Goal: Find specific page/section: Find specific page/section

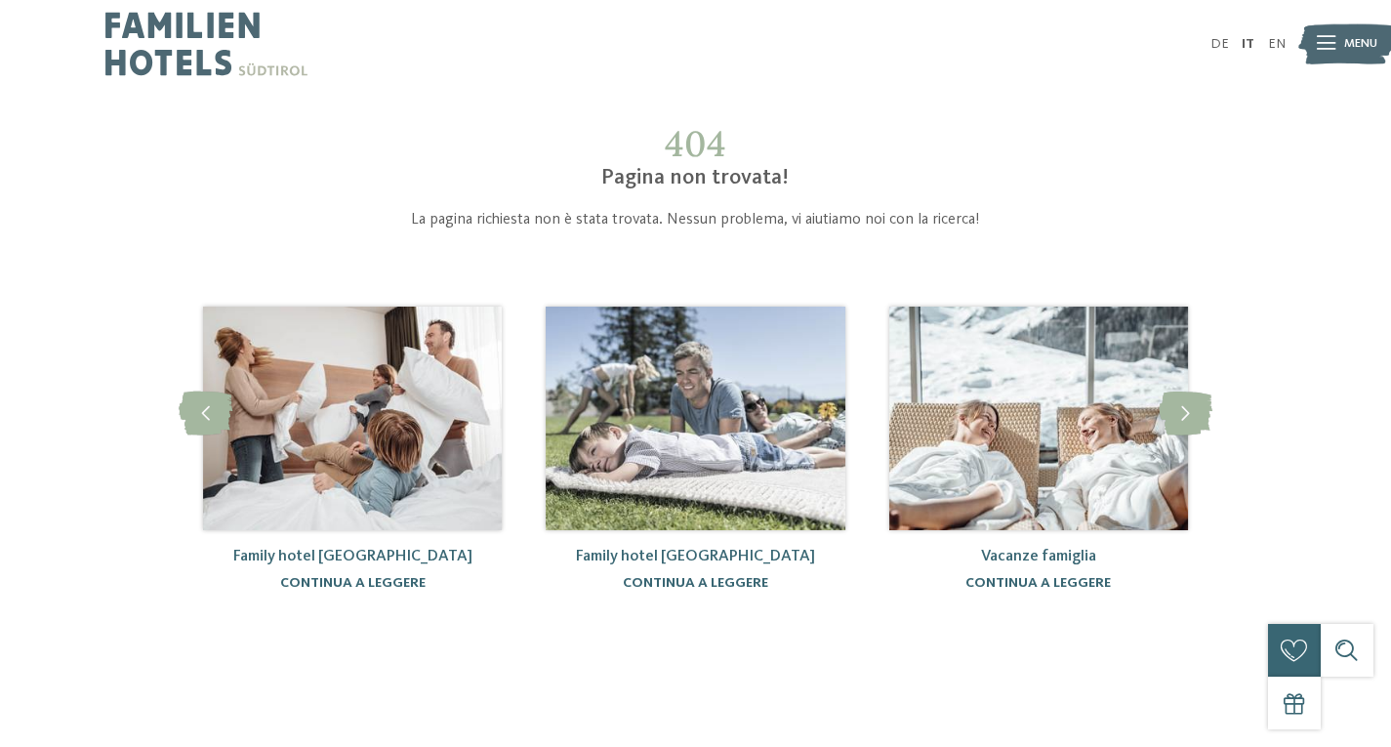
click at [1073, 480] on img at bounding box center [1038, 417] width 299 height 223
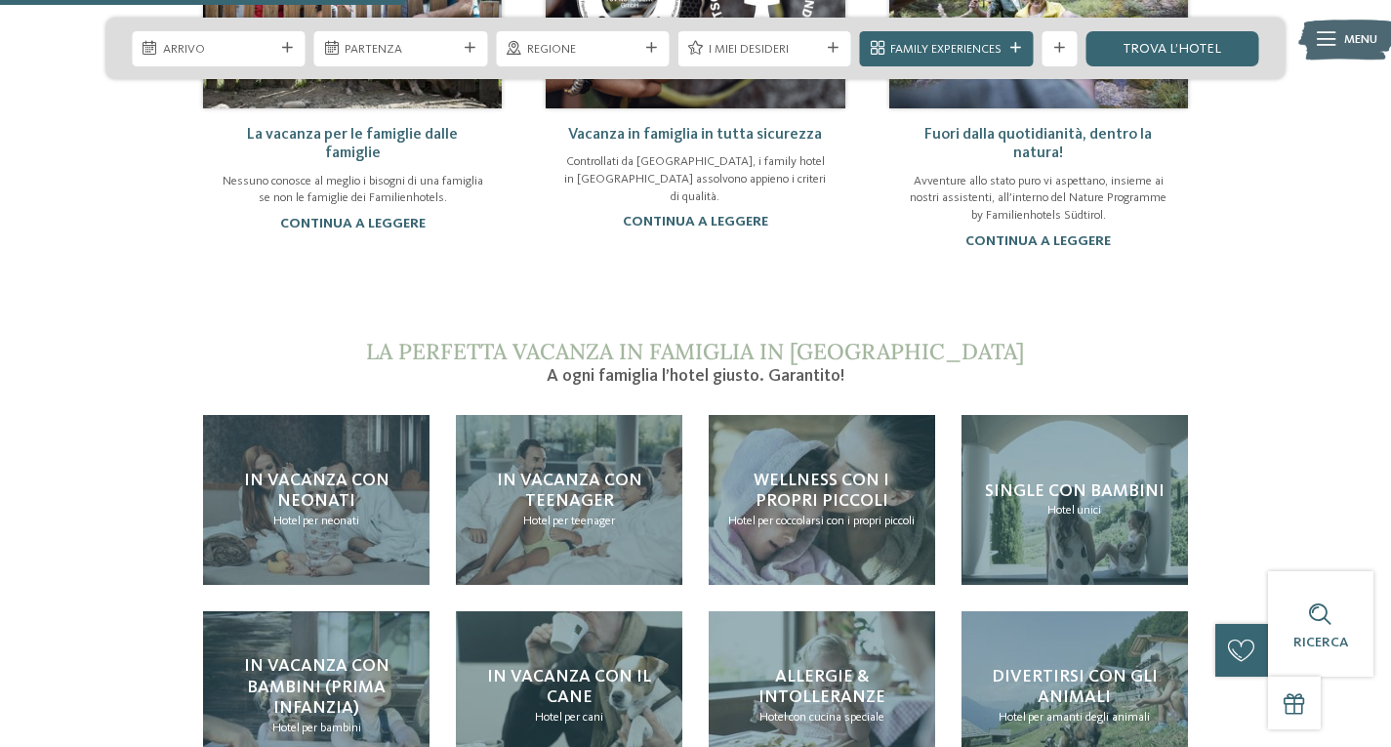
scroll to position [1659, 0]
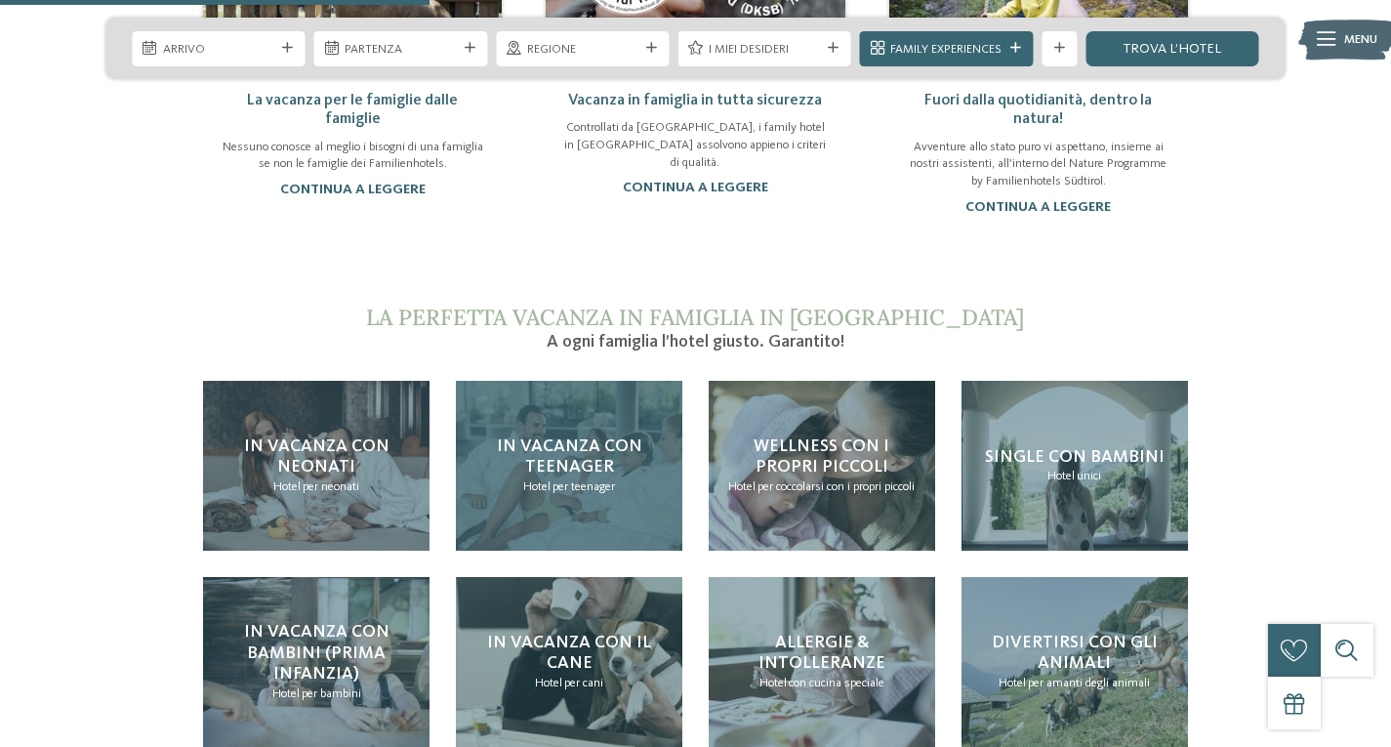
click at [586, 481] on span "per teenager" at bounding box center [583, 486] width 62 height 13
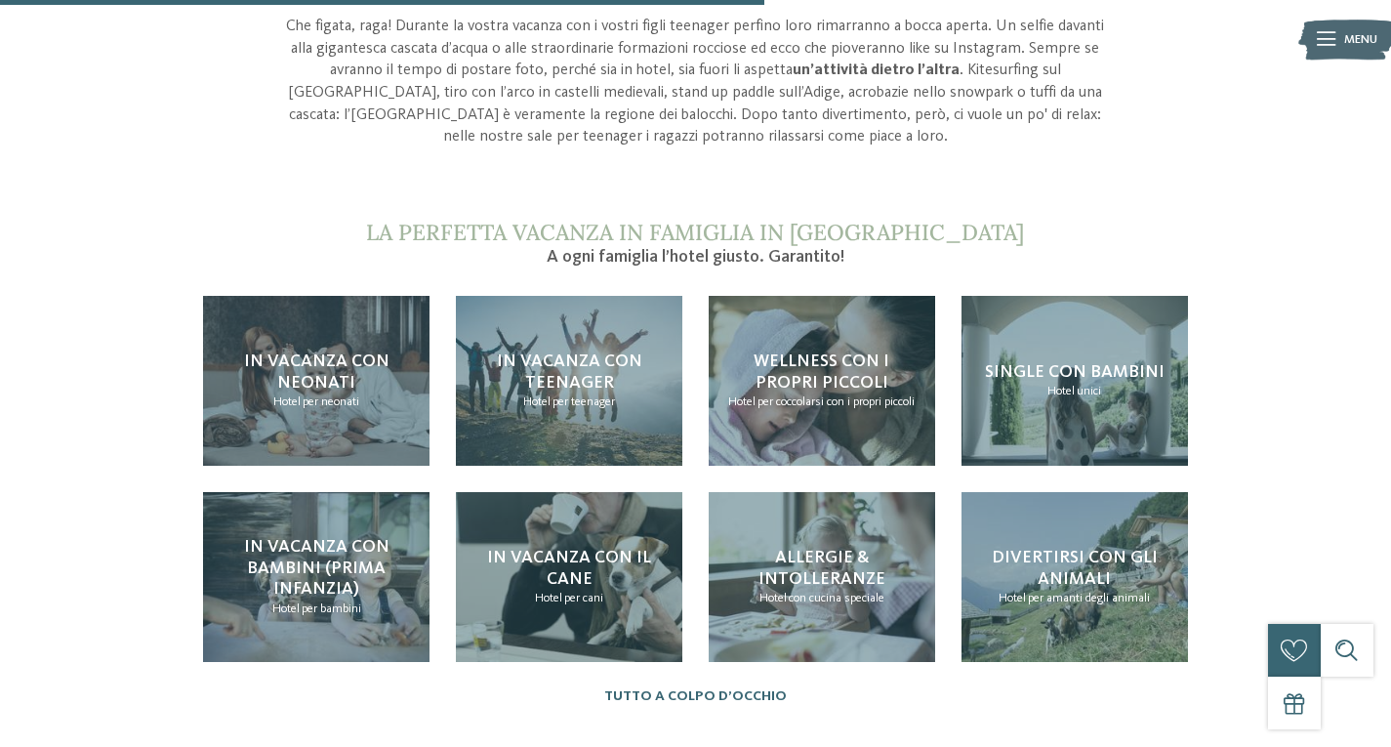
scroll to position [1854, 0]
